Goal: Task Accomplishment & Management: Use online tool/utility

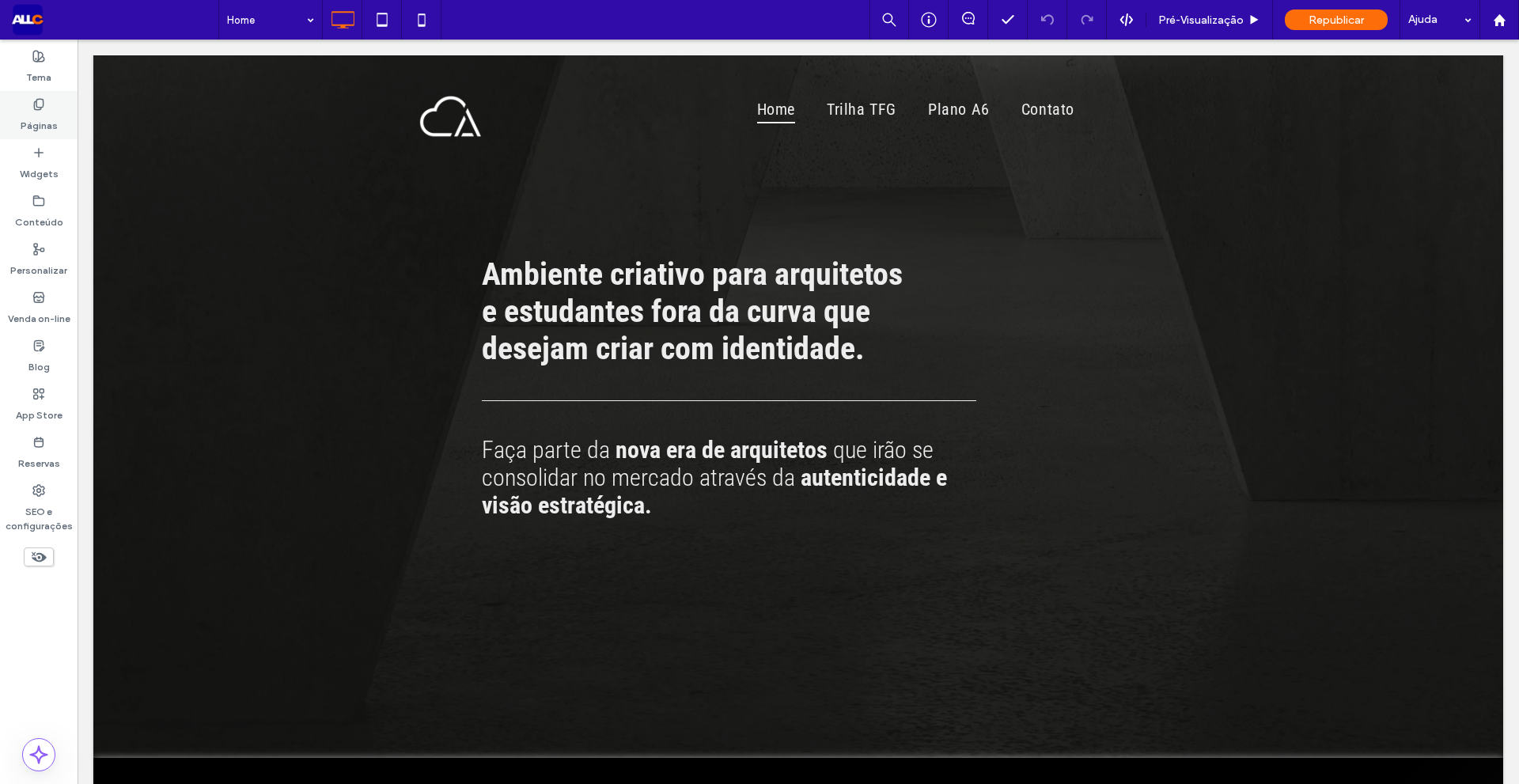
click at [35, 127] on label "Páginas" at bounding box center [39, 122] width 37 height 22
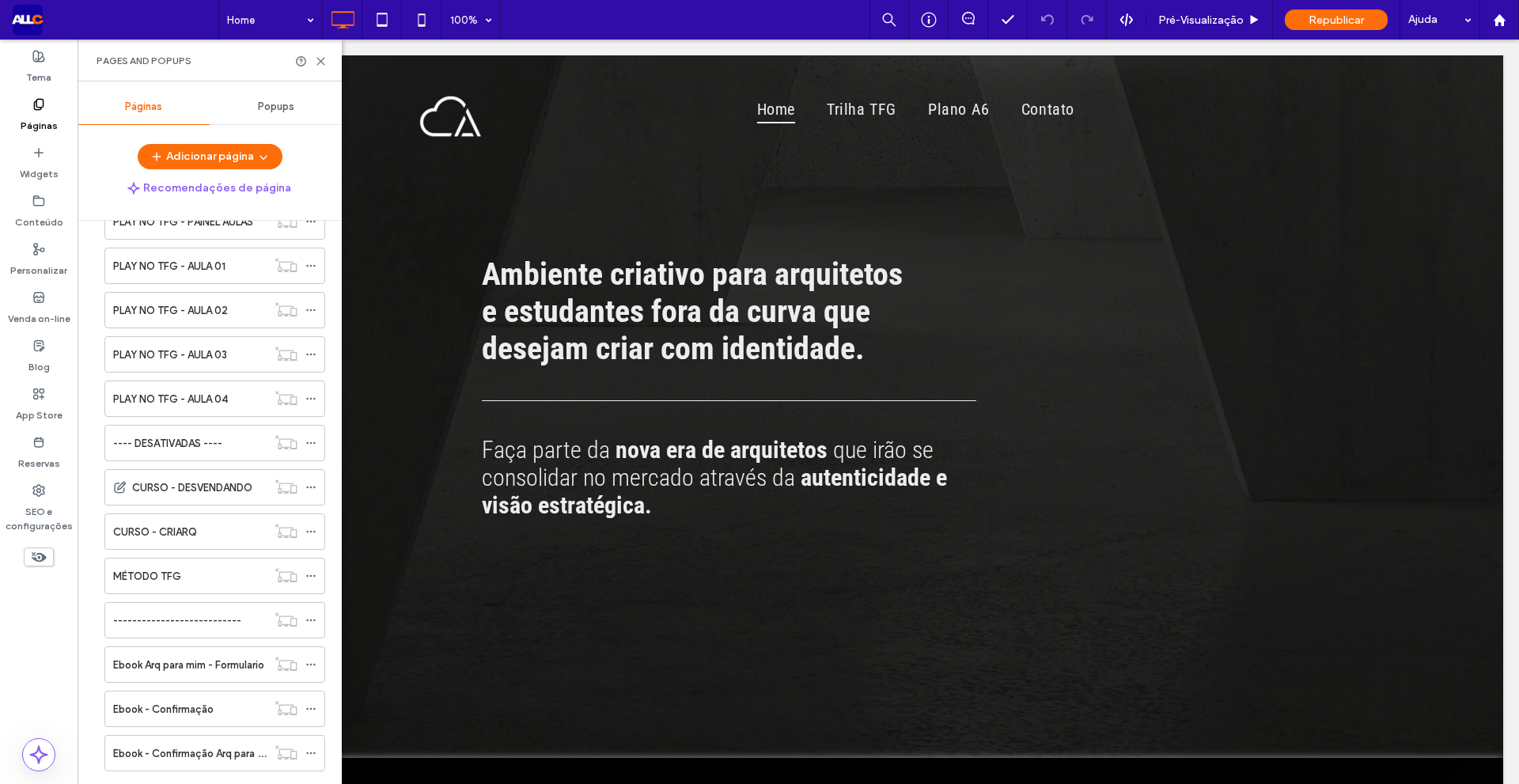
scroll to position [2531, 0]
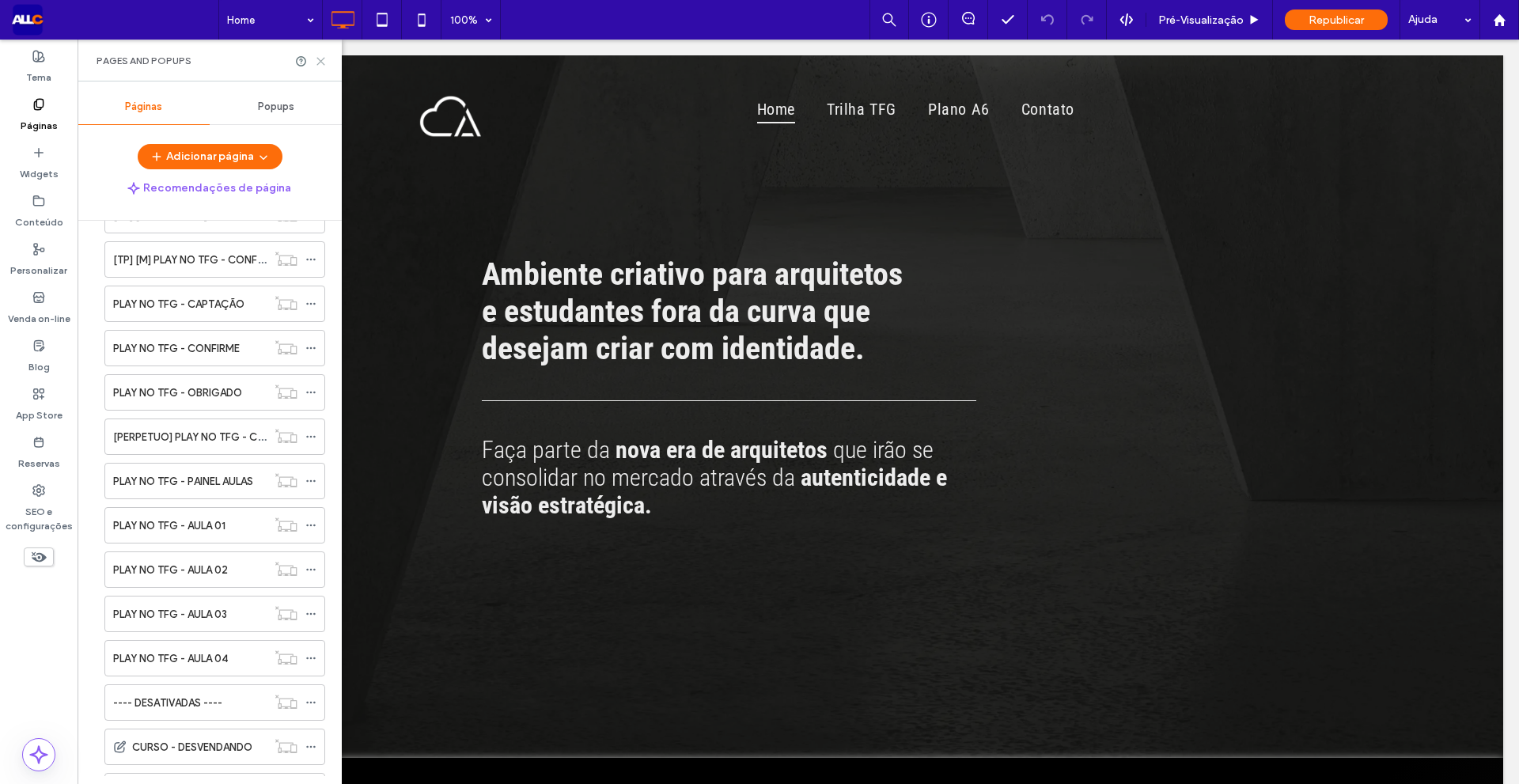
drag, startPoint x: 321, startPoint y: 66, endPoint x: 244, endPoint y: 27, distance: 86.3
click at [321, 66] on icon at bounding box center [320, 61] width 12 height 12
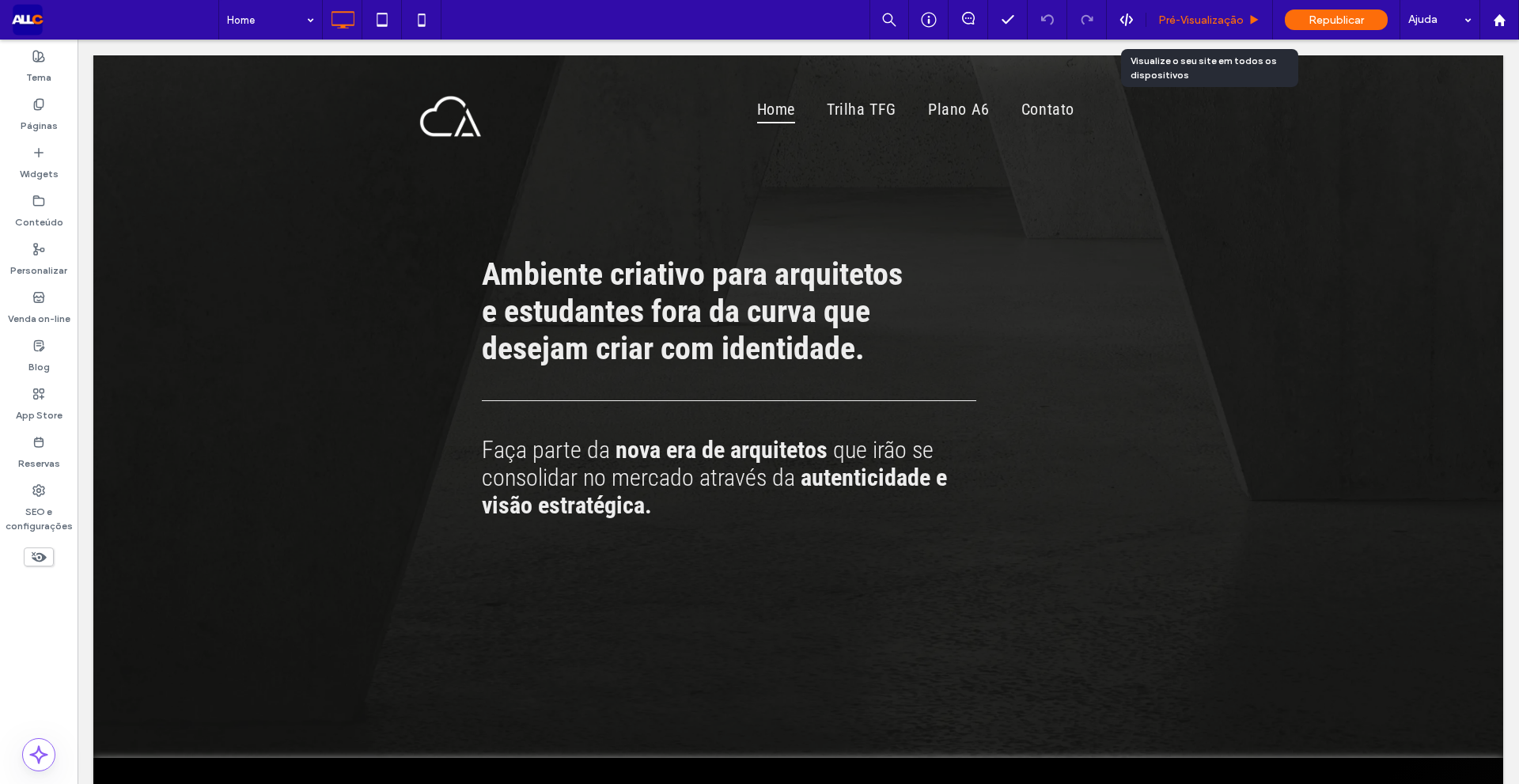
click at [1169, 19] on span "Pré-Visualizaçāo" at bounding box center [1201, 20] width 86 height 14
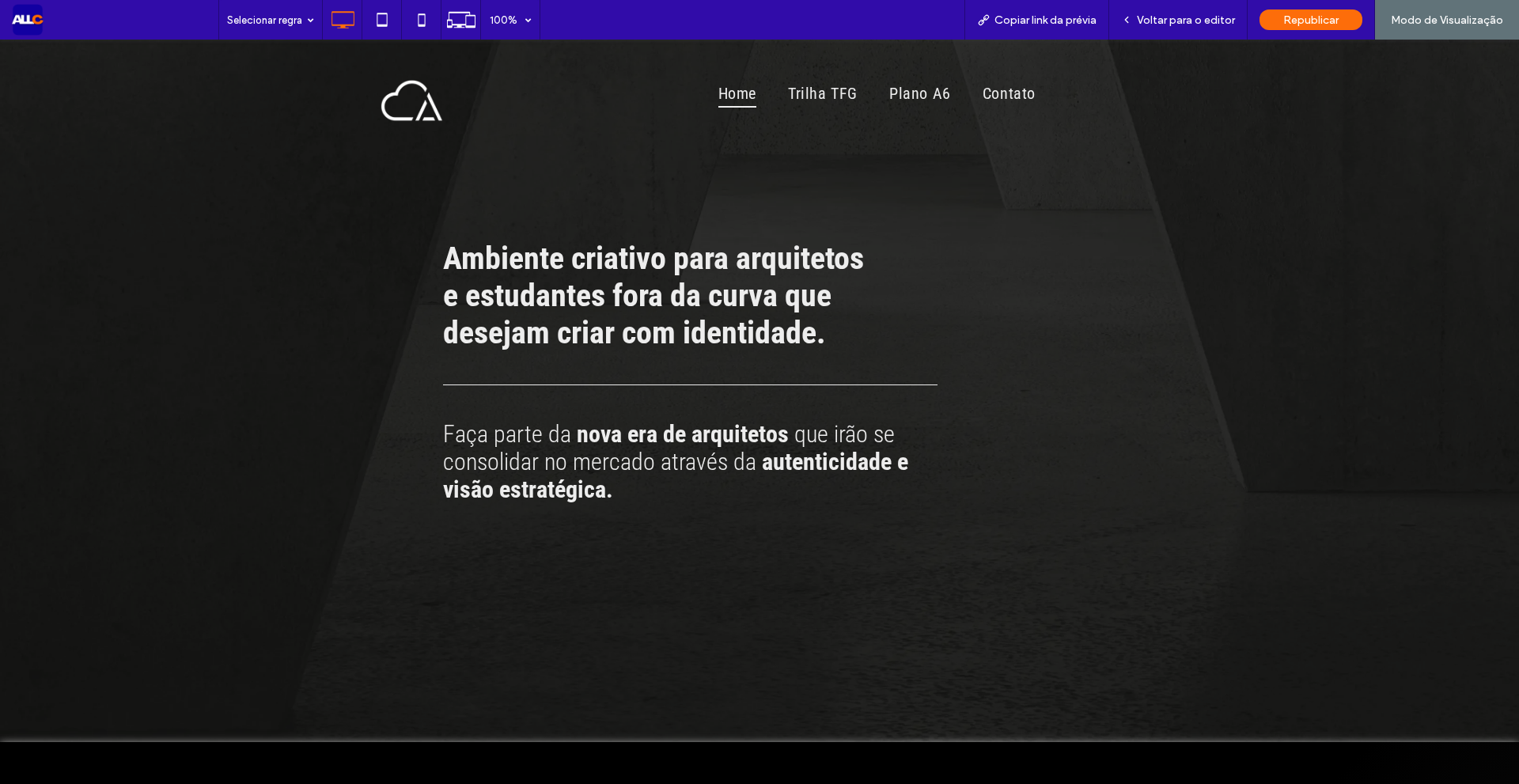
drag, startPoint x: 179, startPoint y: 526, endPoint x: 196, endPoint y: 176, distance: 350.4
click at [1170, 26] on span "Voltar para o editor" at bounding box center [1186, 20] width 98 height 14
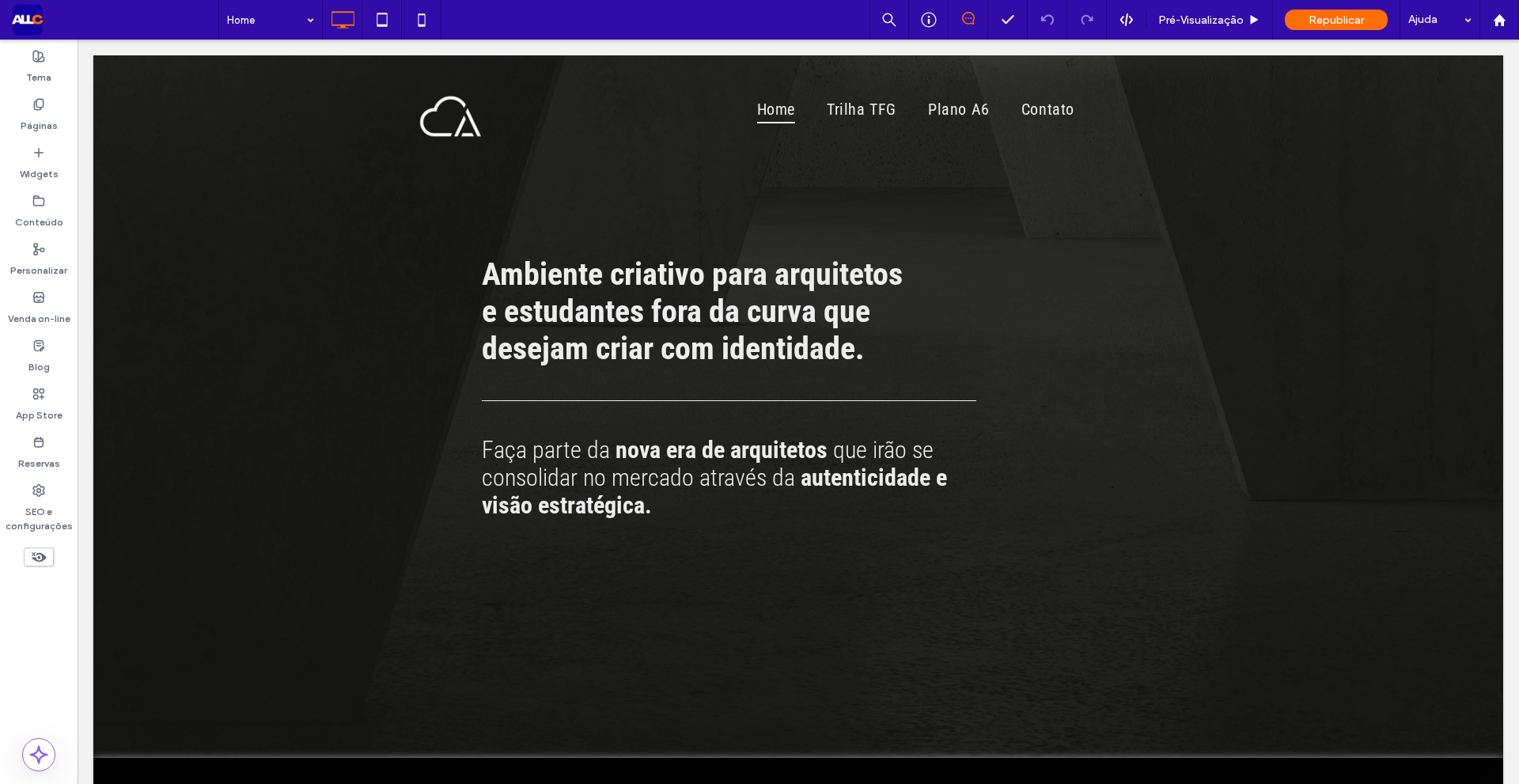
click at [966, 14] on icon at bounding box center [969, 18] width 13 height 13
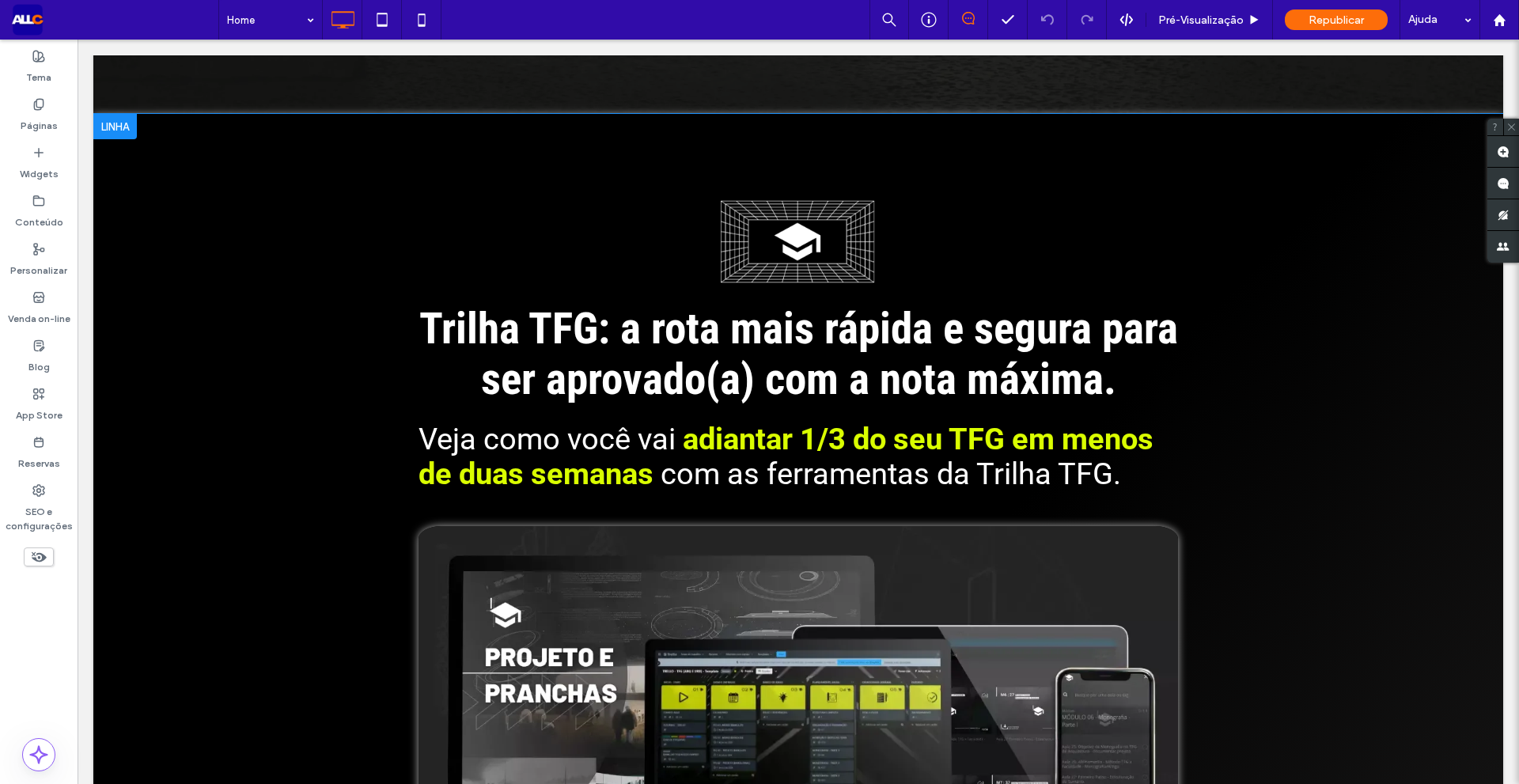
scroll to position [712, 0]
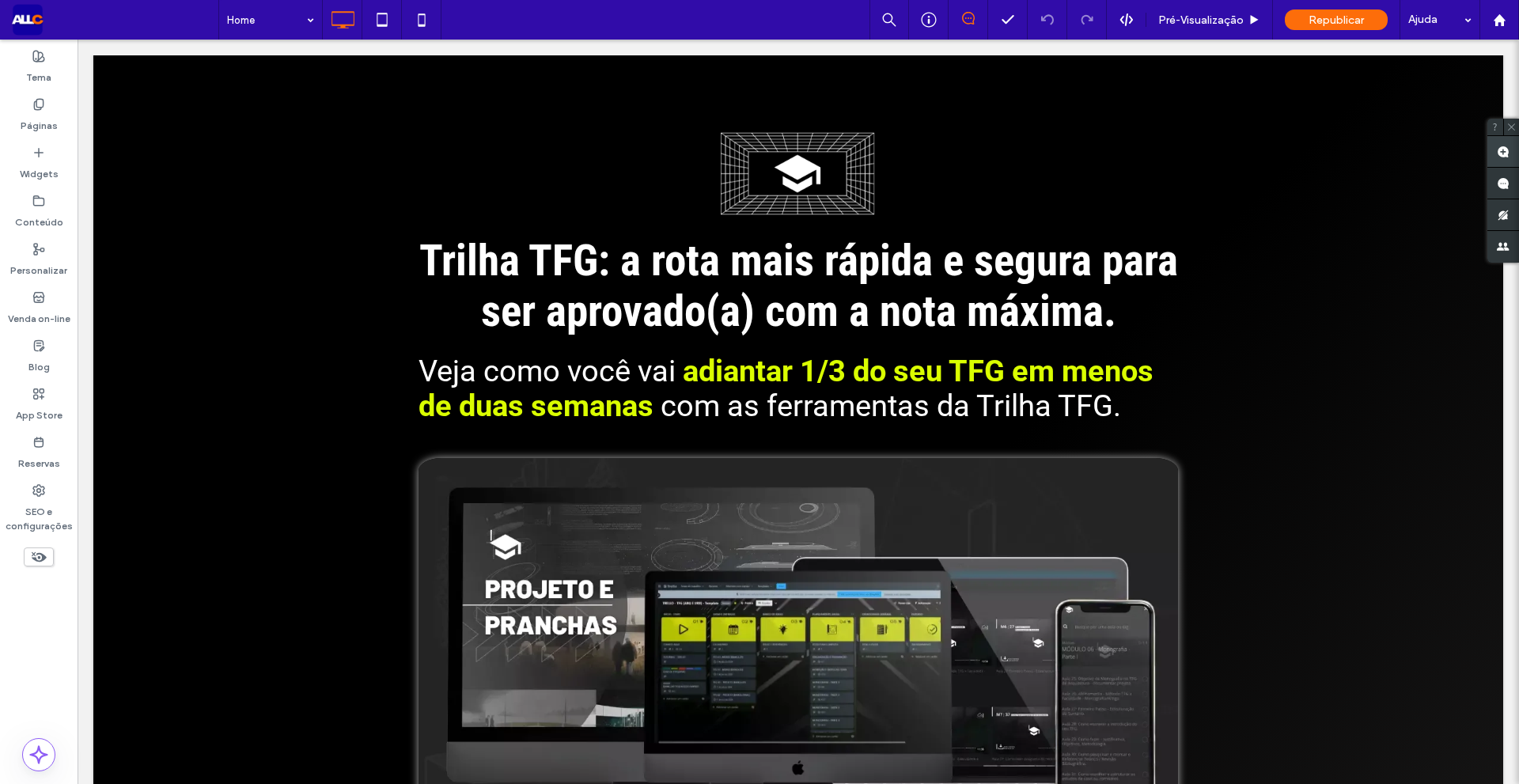
click at [1501, 156] on use at bounding box center [1504, 152] width 13 height 13
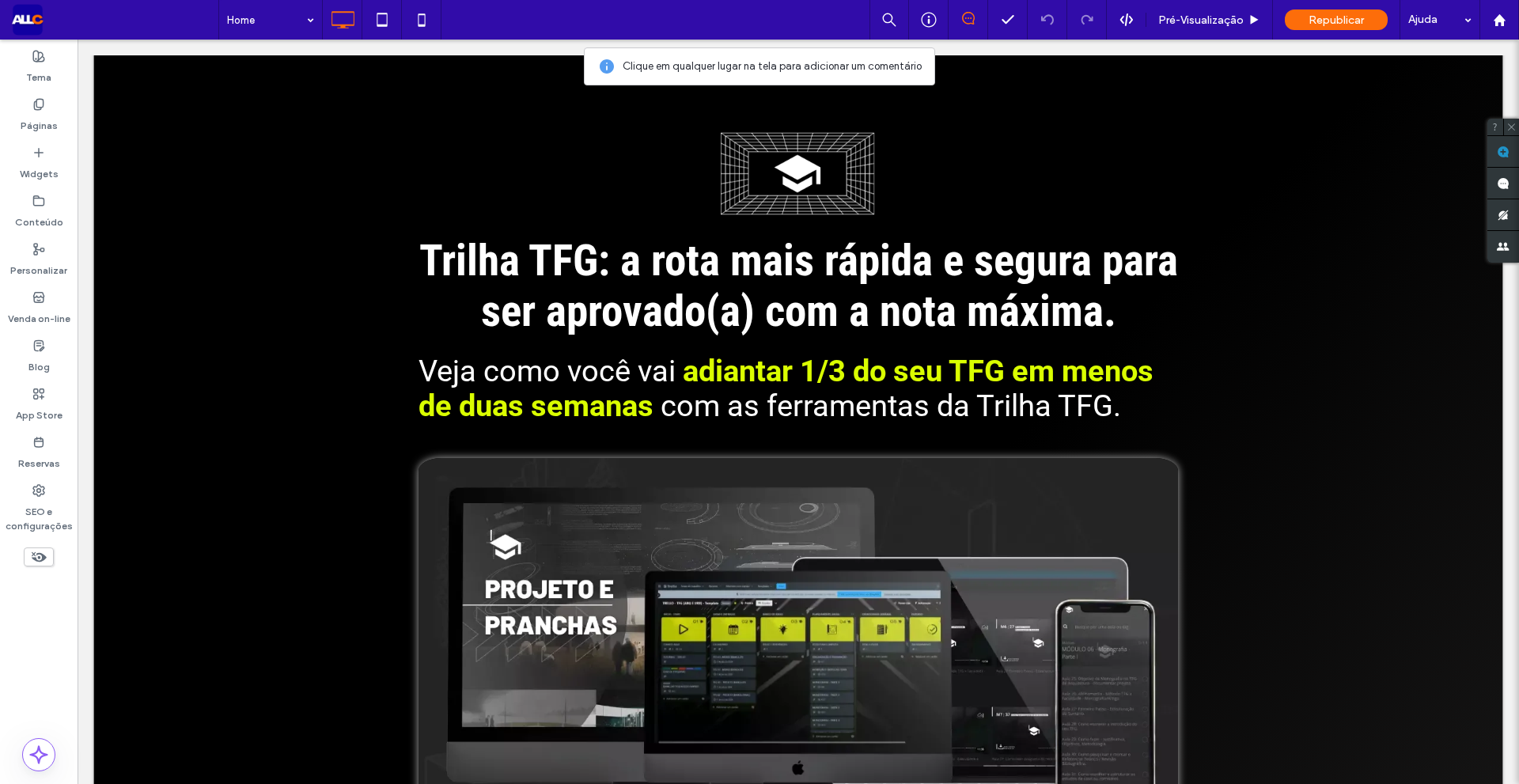
click at [332, 204] on div "Trilha TFG: a rota mais rápida e segura para ser aprovado(a) com a nota máxima.…" at bounding box center [799, 603] width 1410 height 1116
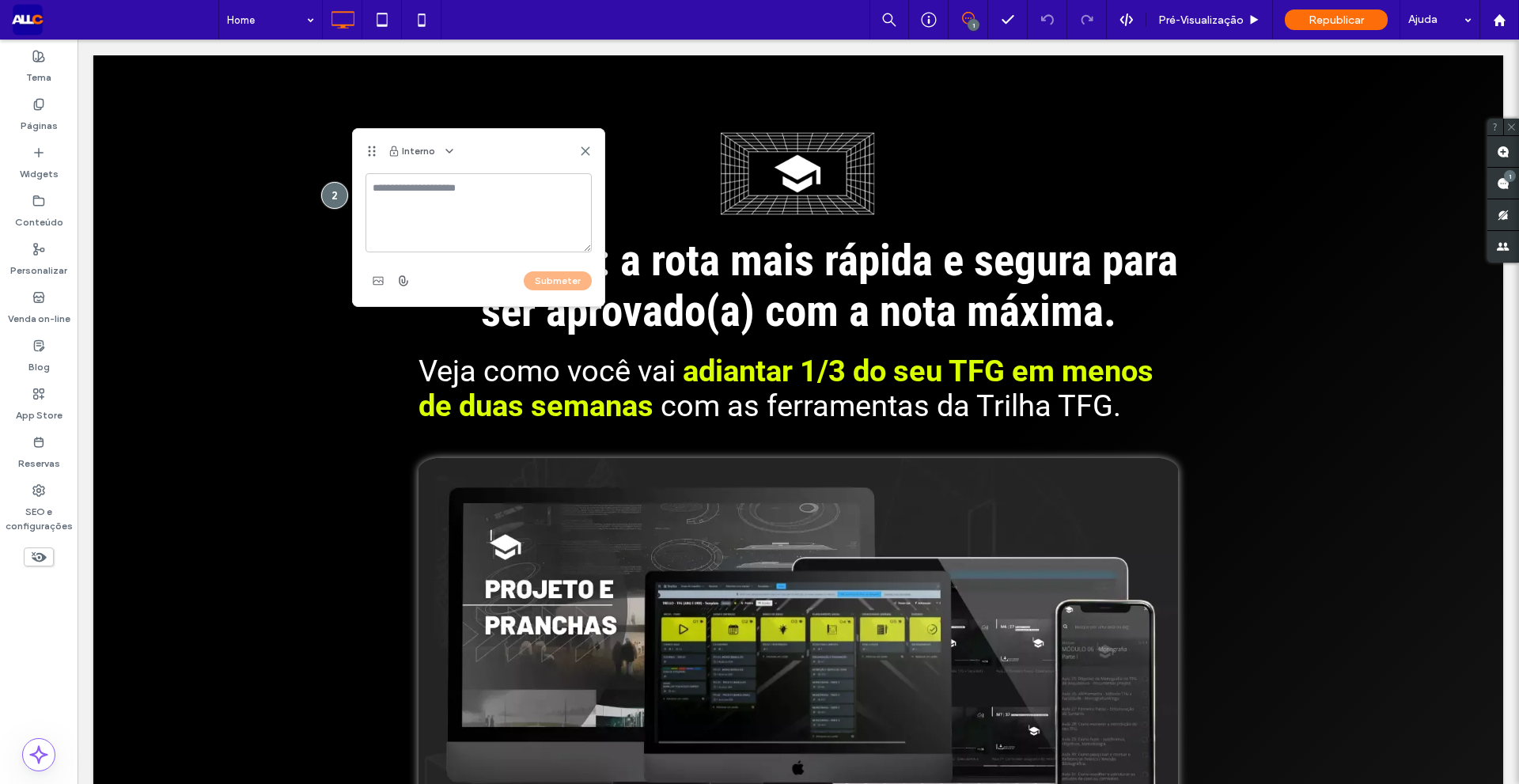
click at [449, 196] on textarea at bounding box center [478, 212] width 226 height 79
type textarea "**********"
click at [582, 154] on icon at bounding box center [586, 151] width 13 height 13
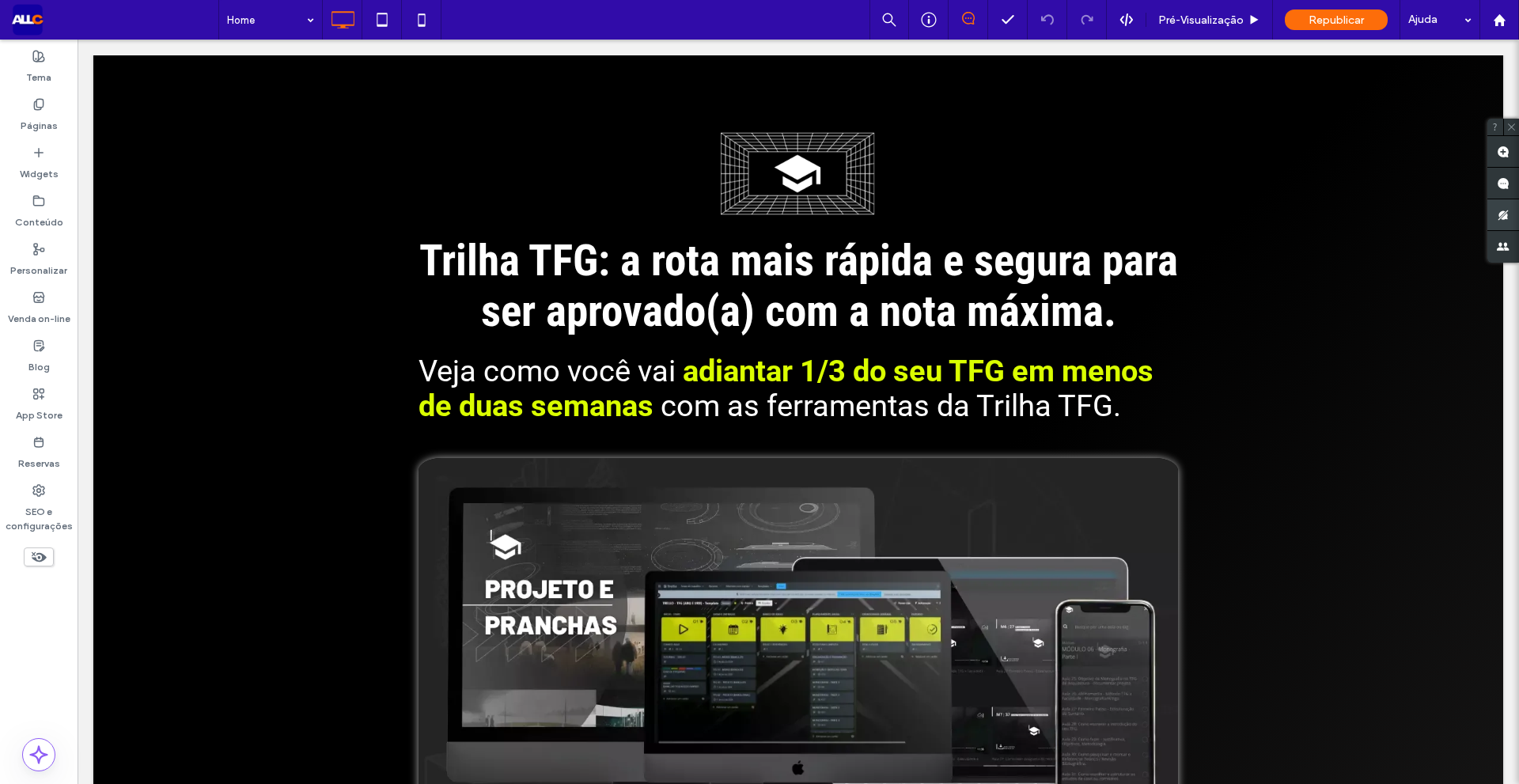
click at [1504, 211] on use at bounding box center [1504, 215] width 13 height 13
click at [1506, 214] on use at bounding box center [1504, 215] width 13 height 13
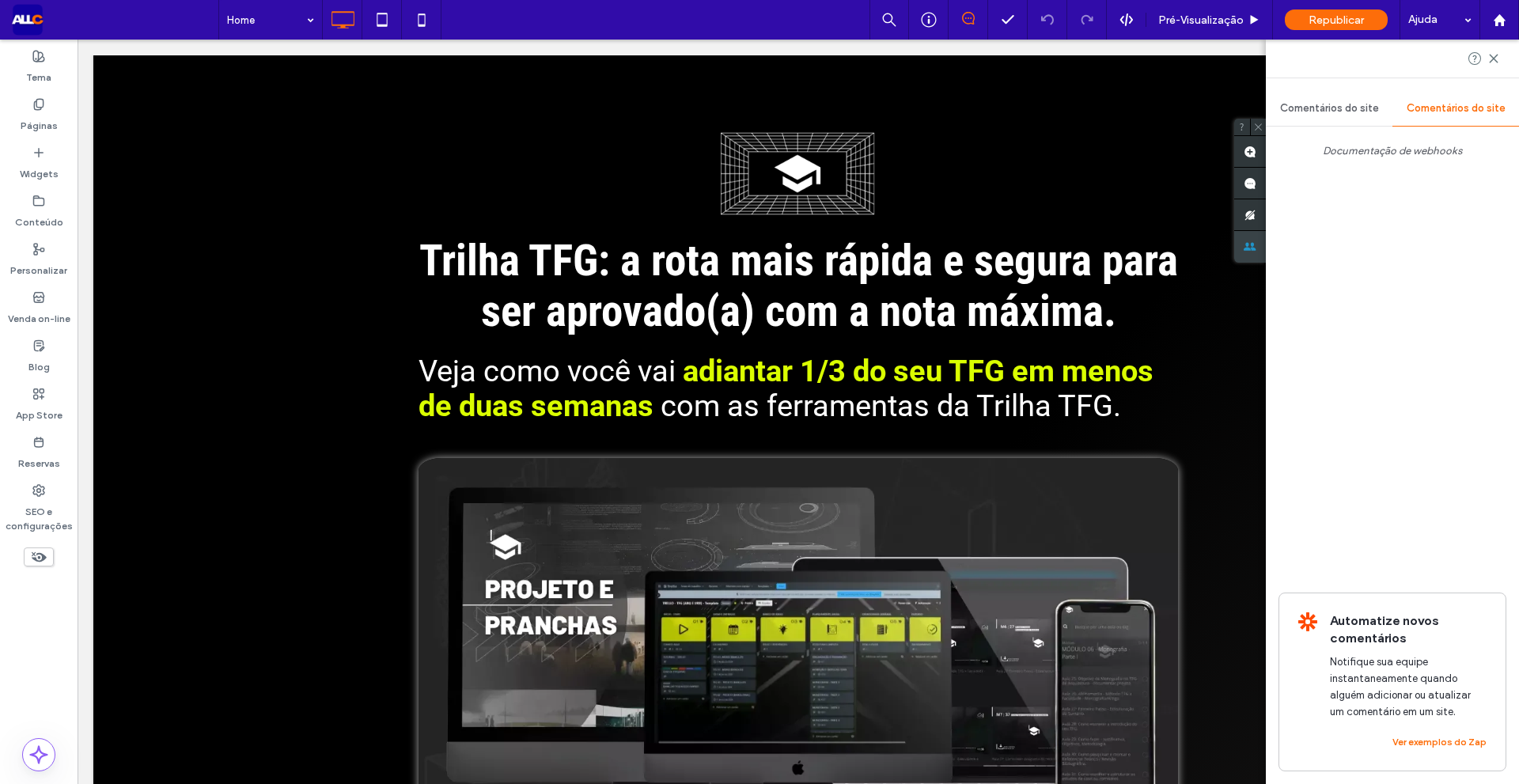
click at [1266, 246] on span at bounding box center [1251, 247] width 32 height 32
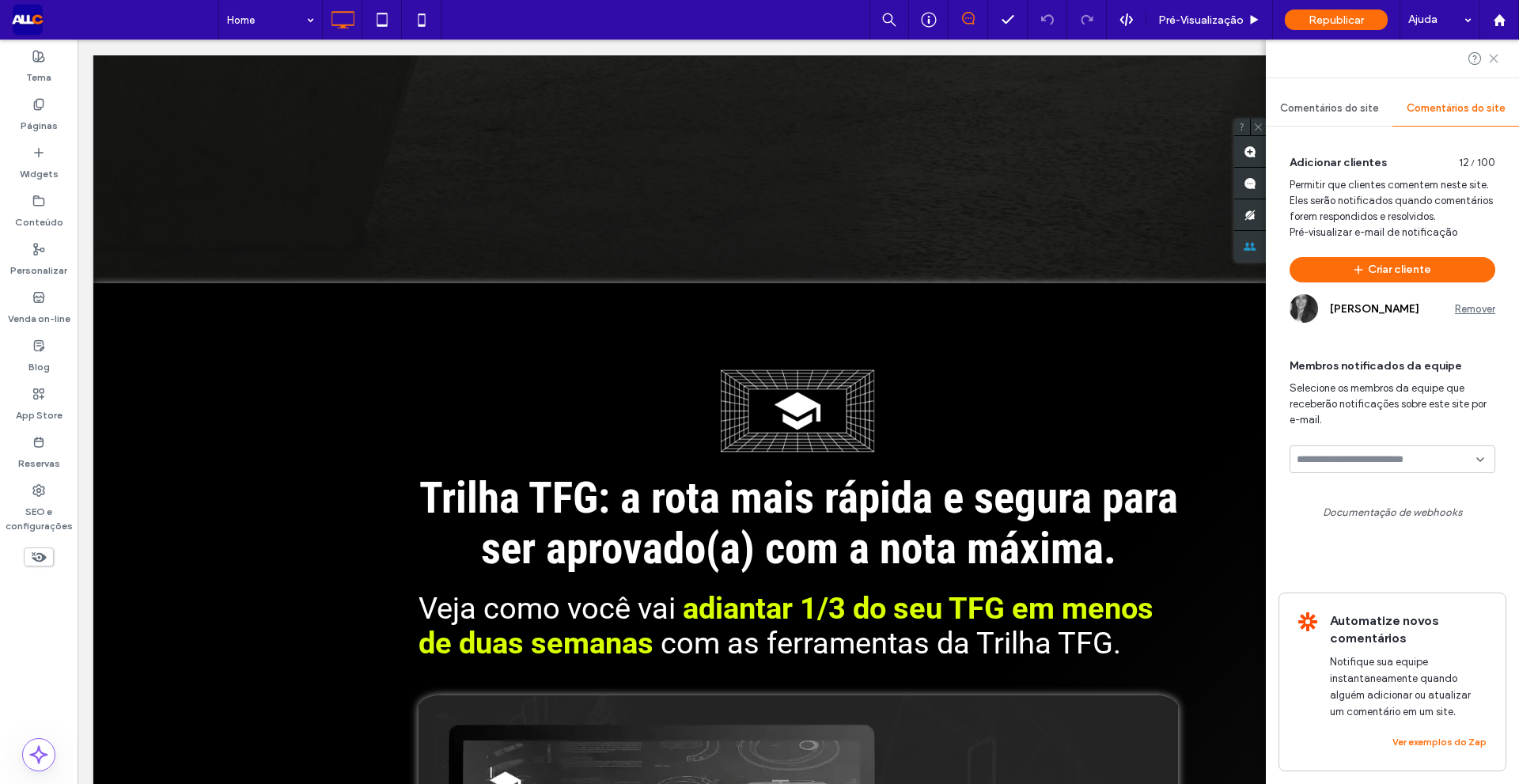
click at [1493, 62] on icon at bounding box center [1494, 58] width 13 height 13
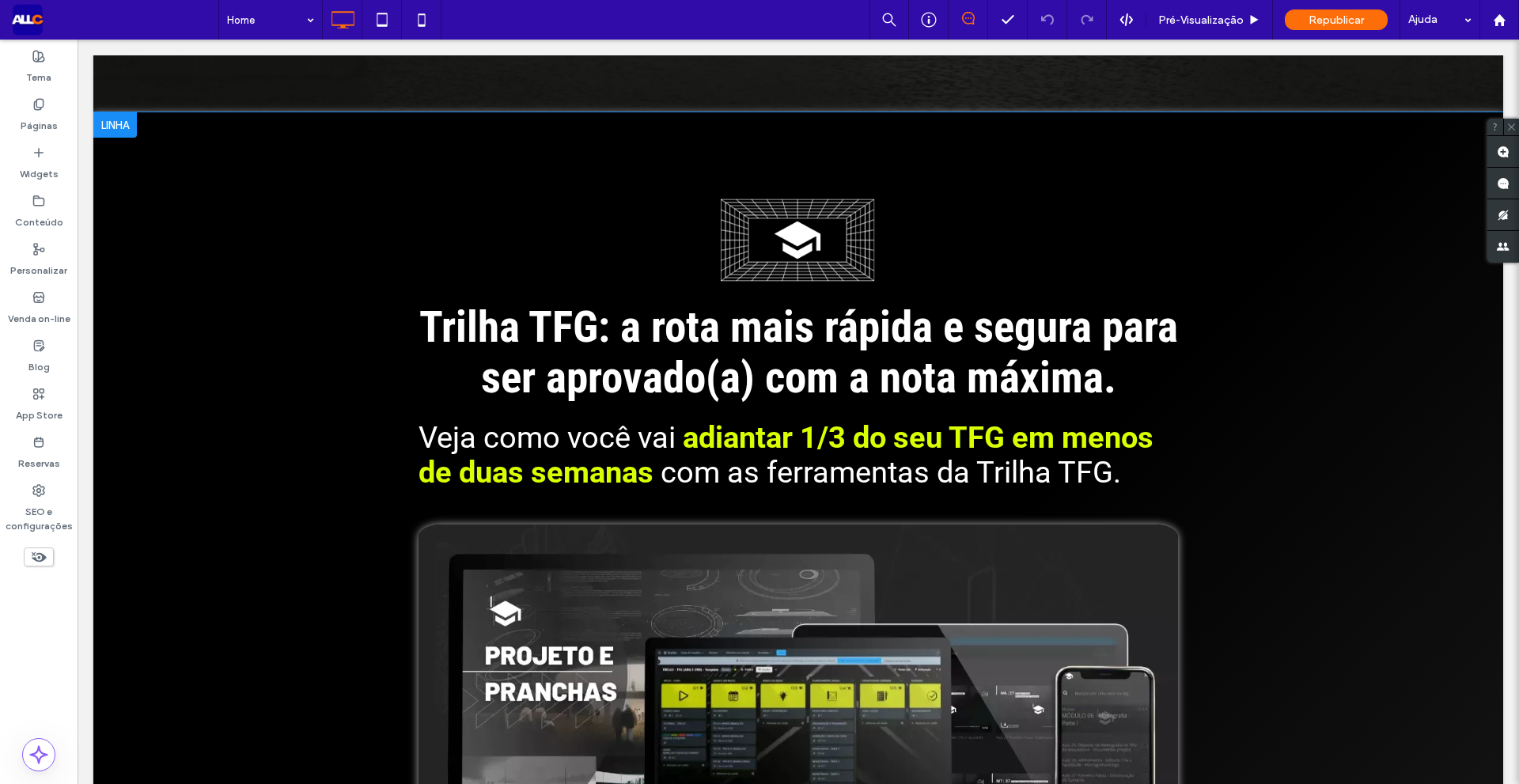
scroll to position [633, 0]
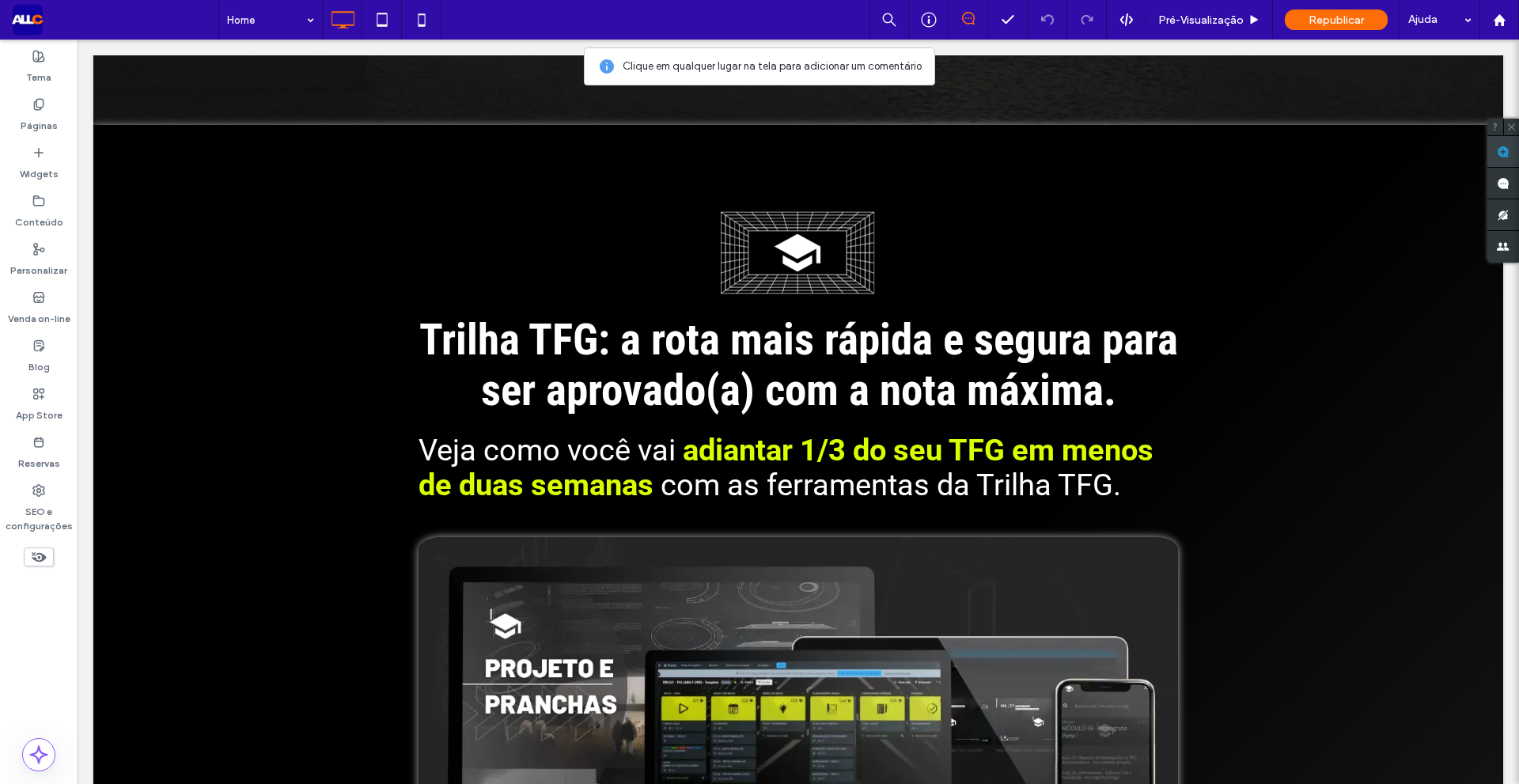
click at [1500, 155] on use at bounding box center [1504, 152] width 13 height 13
click at [325, 304] on div "Trilha TFG: a rota mais rápida e segura para ser aprovado(a) com a nota máxima.…" at bounding box center [799, 682] width 1410 height 1116
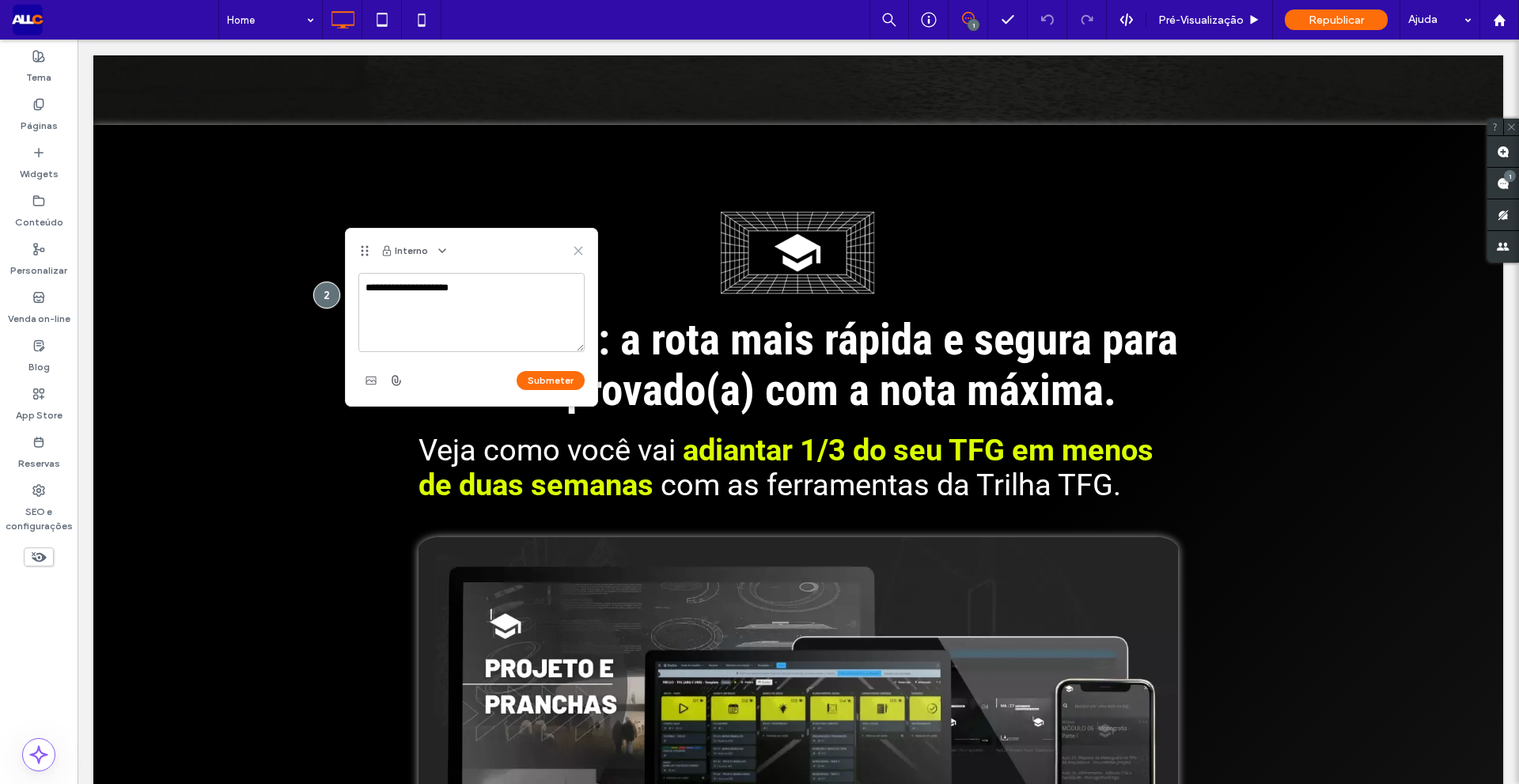
drag, startPoint x: 577, startPoint y: 252, endPoint x: 929, endPoint y: 196, distance: 356.4
click at [577, 252] on use at bounding box center [578, 250] width 7 height 7
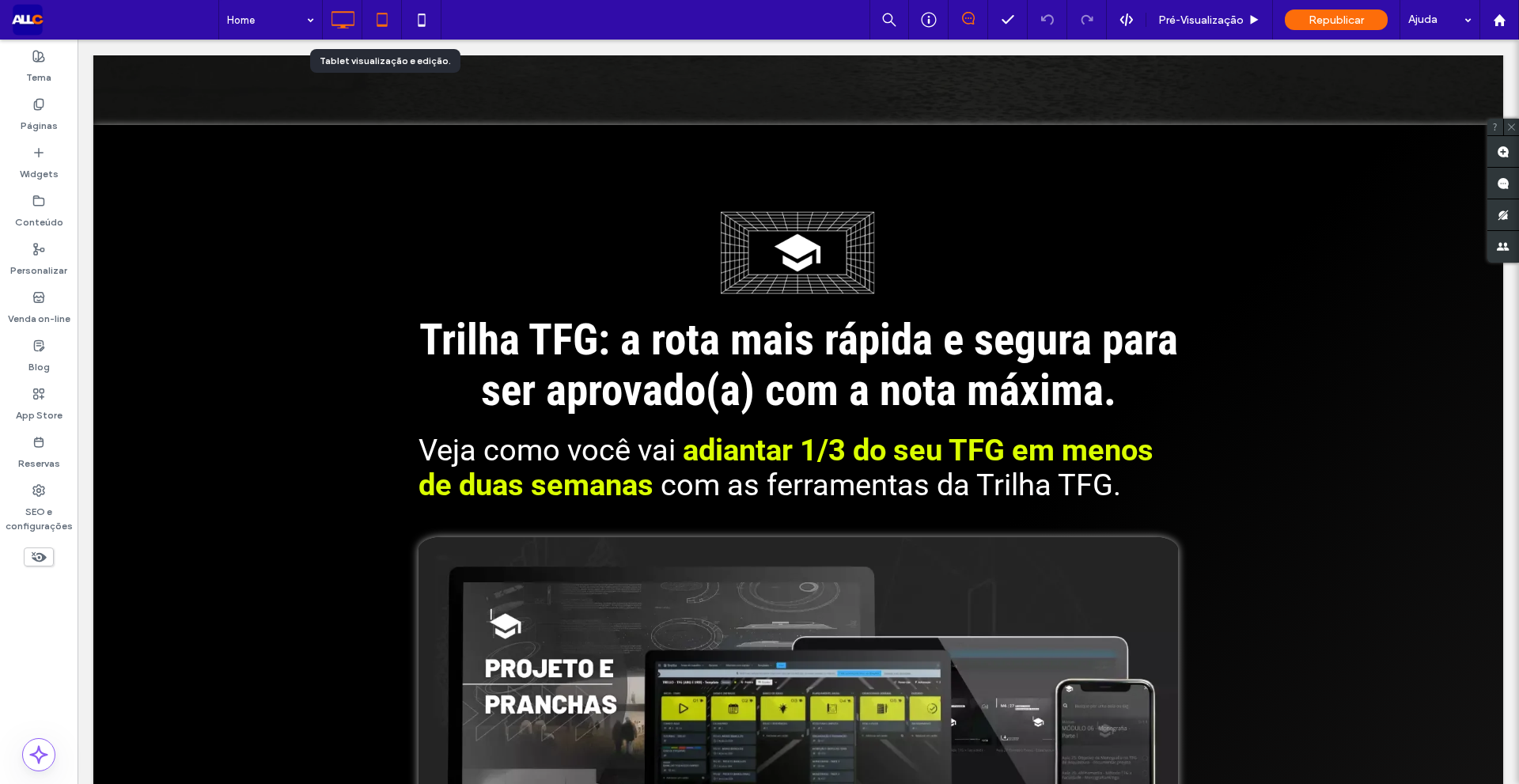
click at [389, 24] on icon at bounding box center [382, 20] width 32 height 32
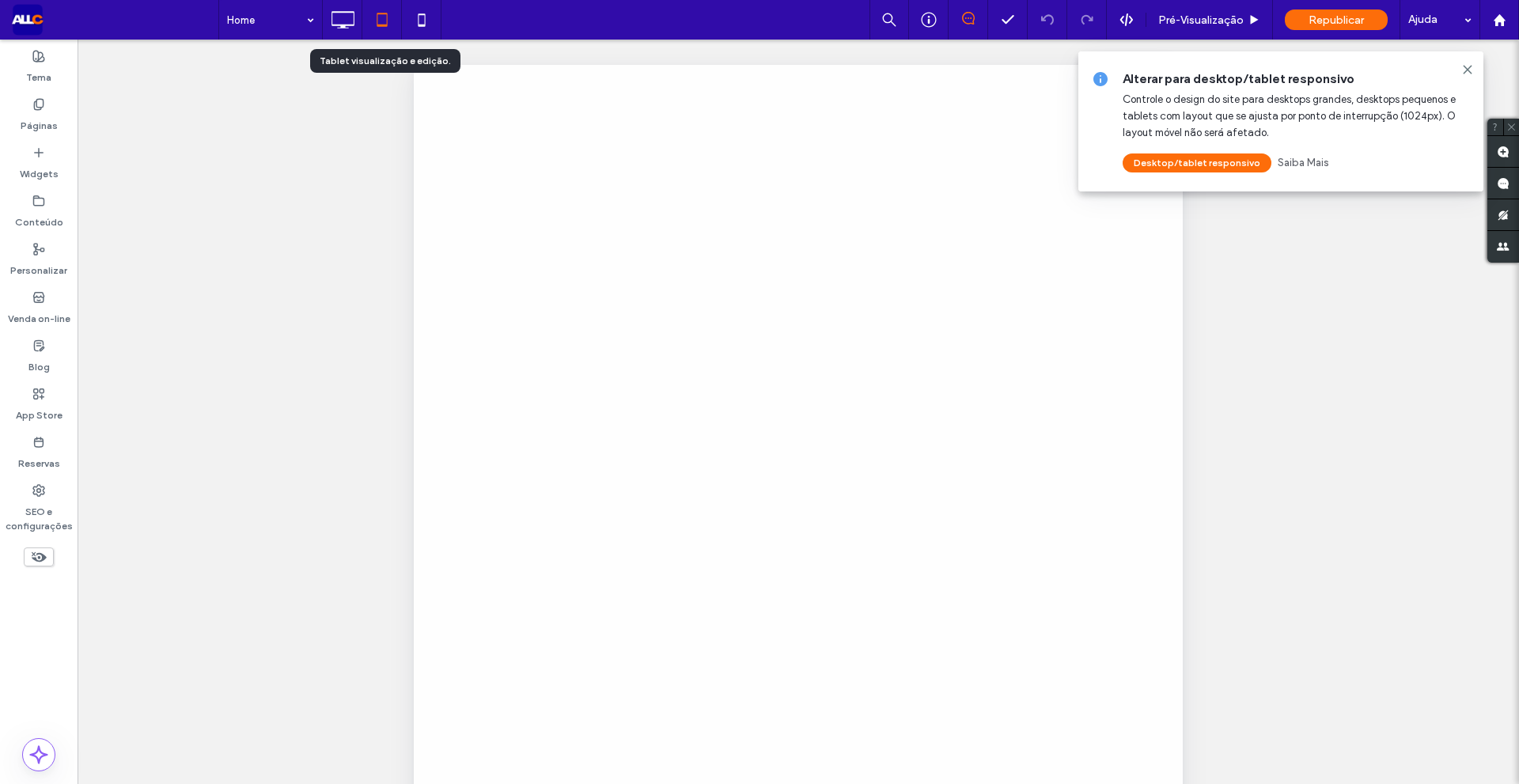
scroll to position [0, 0]
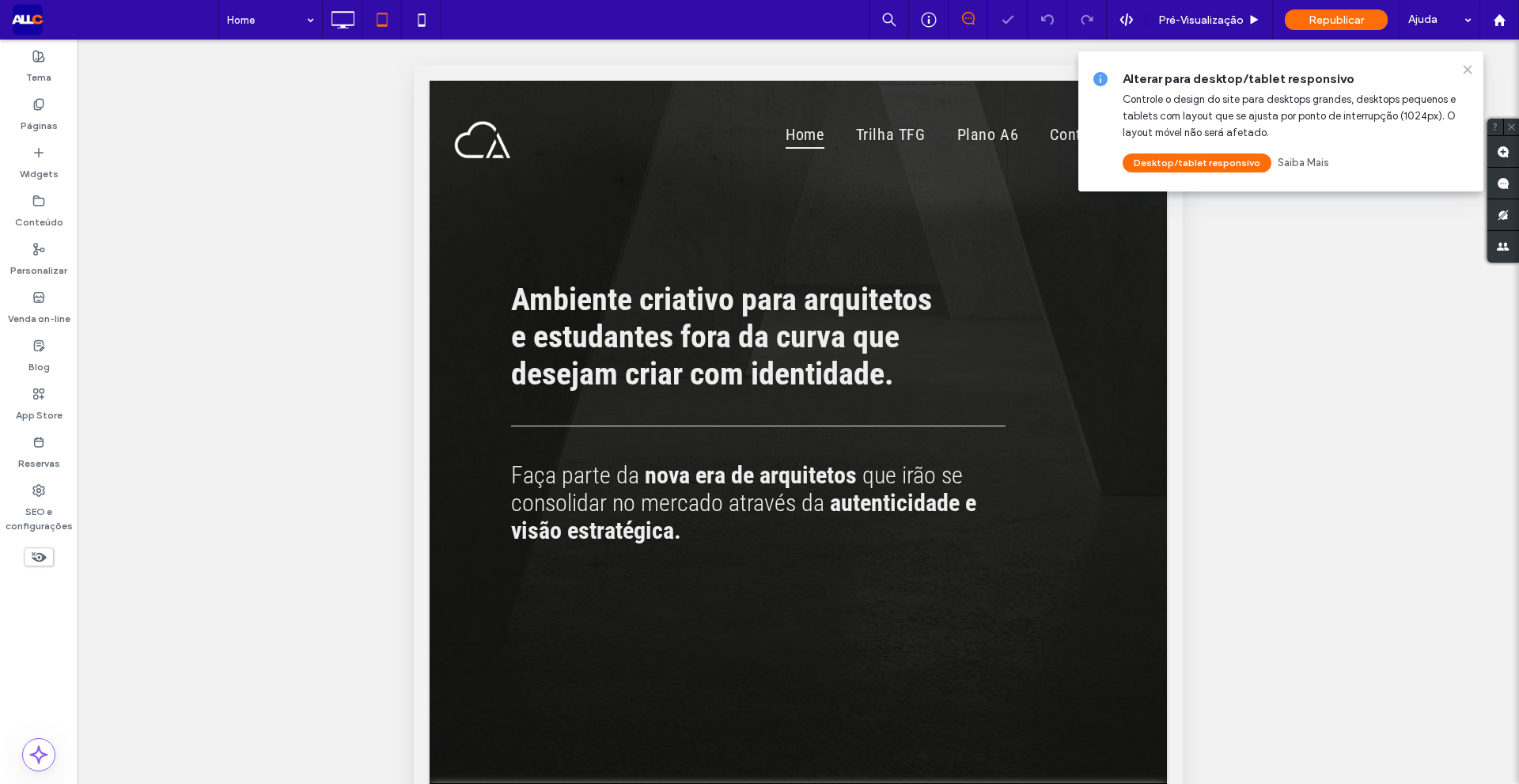
click at [1468, 67] on icon at bounding box center [1468, 70] width 13 height 13
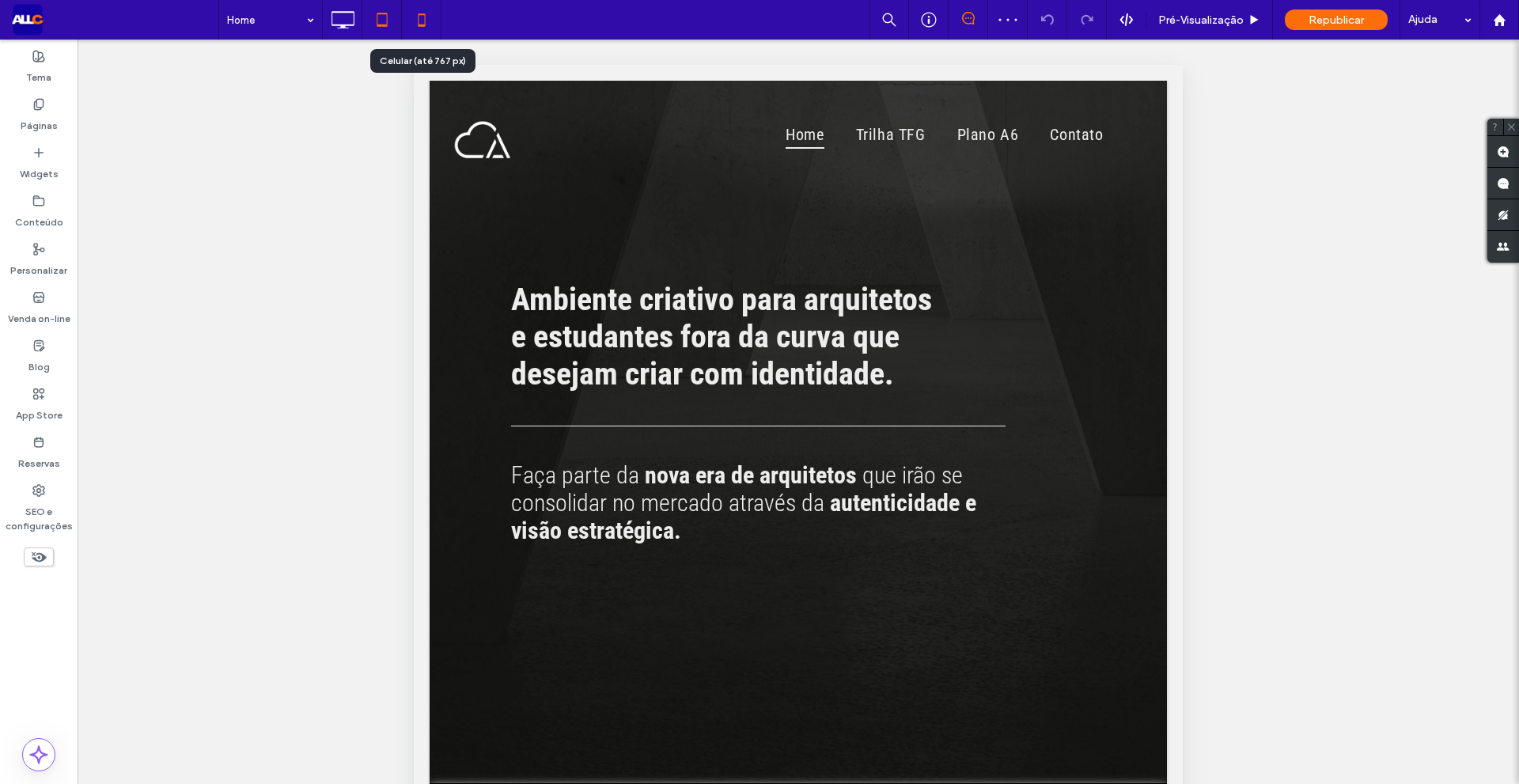
click at [418, 14] on icon at bounding box center [422, 20] width 32 height 32
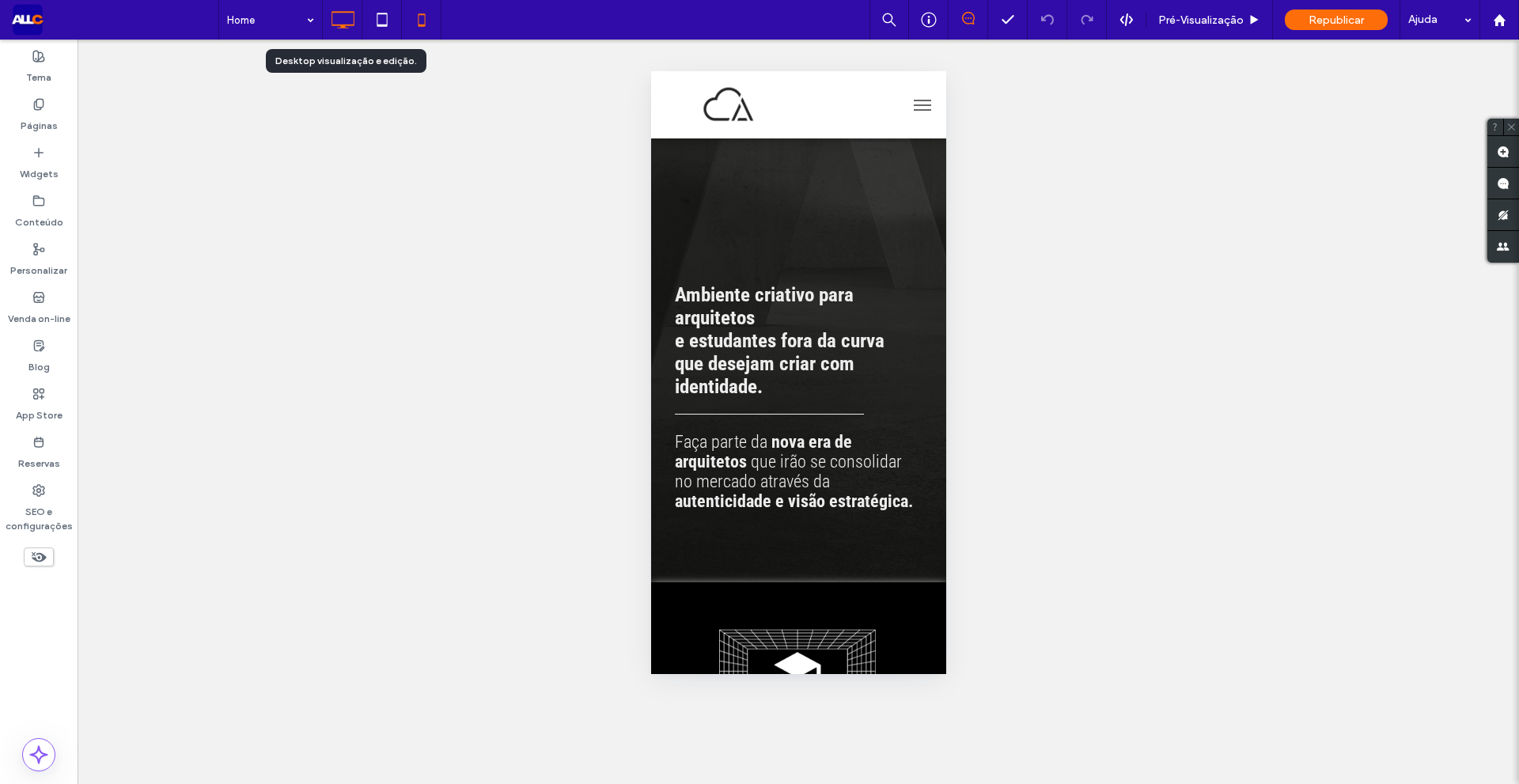
click at [328, 19] on icon at bounding box center [343, 20] width 32 height 32
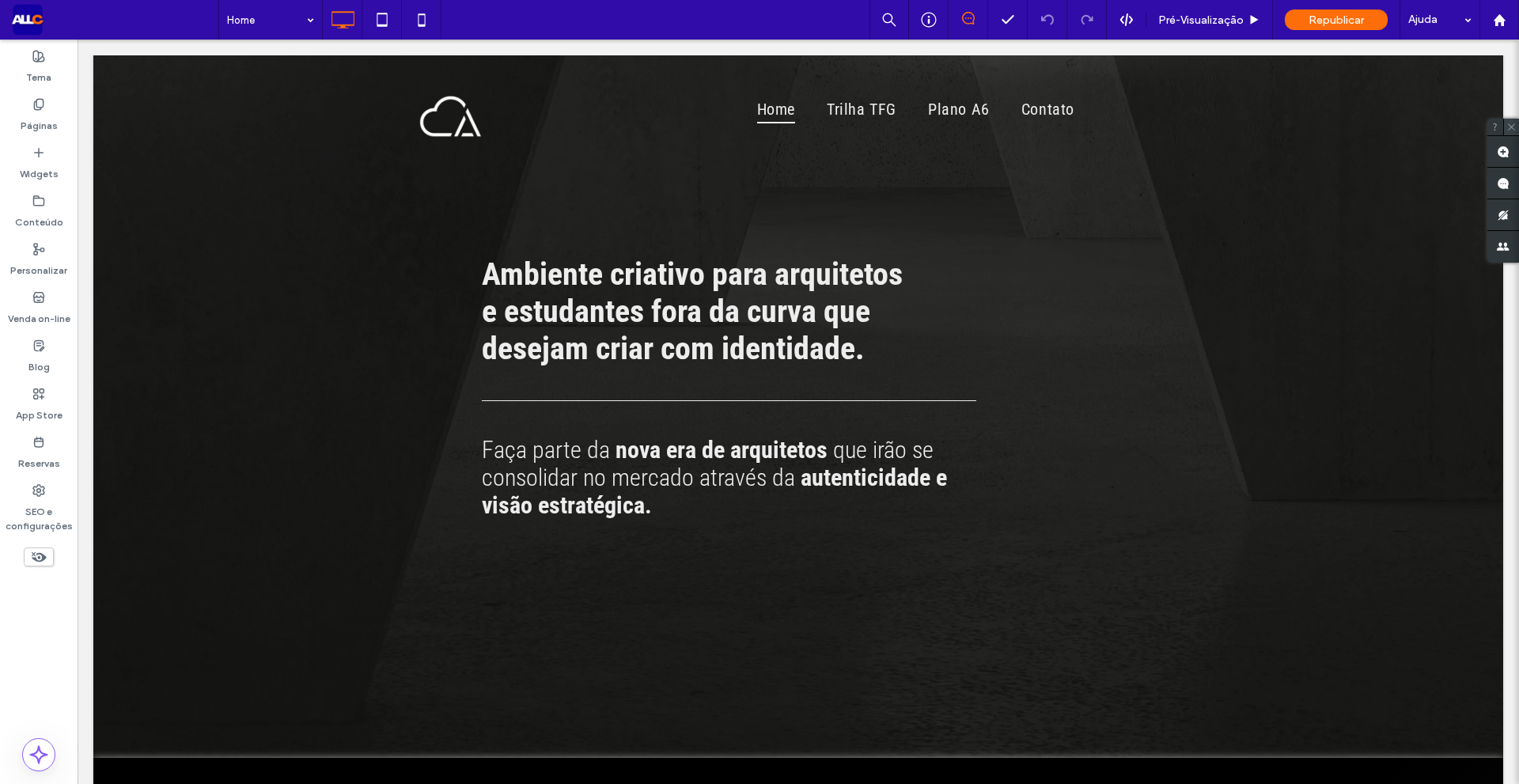
click at [1510, 127] on icon at bounding box center [1512, 127] width 10 height 10
click at [1508, 23] on div at bounding box center [1499, 20] width 38 height 14
